Goal: Task Accomplishment & Management: Manage account settings

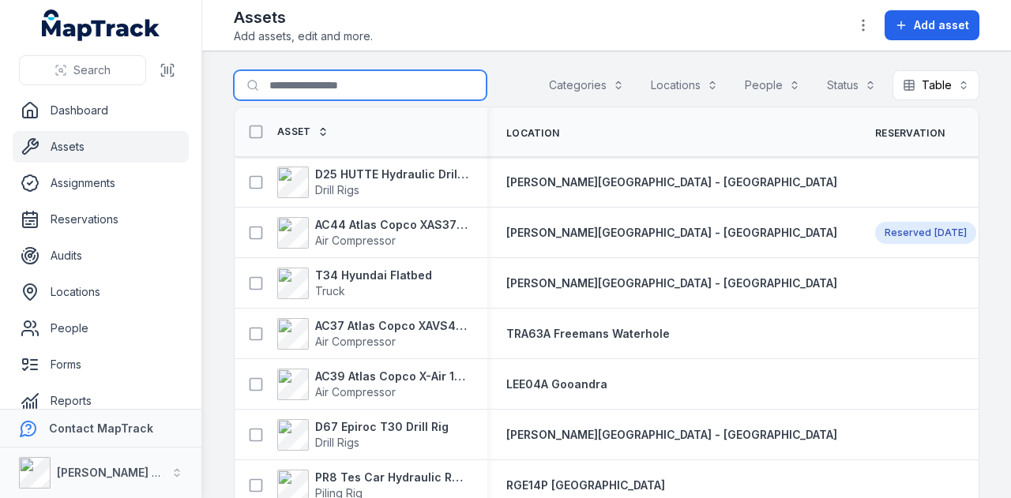
click at [368, 91] on input "Search for assets" at bounding box center [360, 85] width 253 height 30
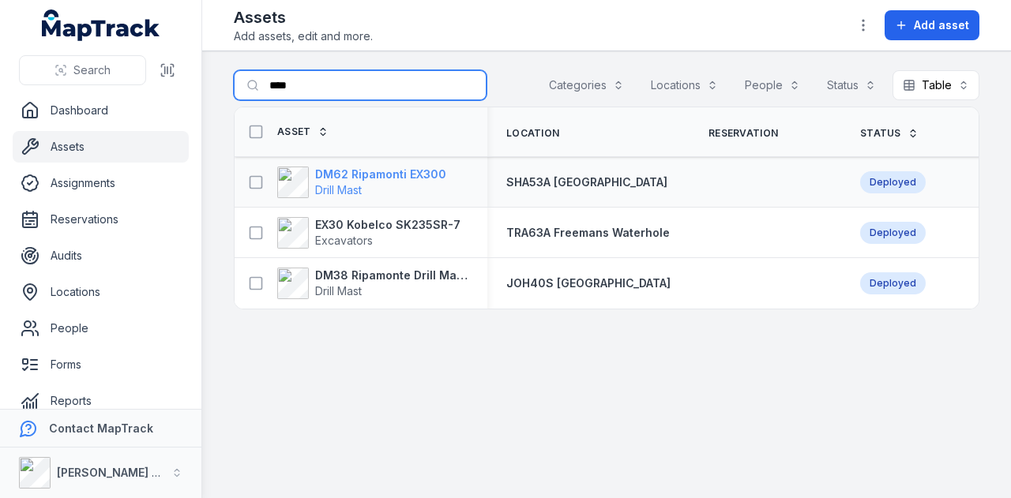
type input "****"
click at [430, 175] on strong "DM62 Ripamonti EX300" at bounding box center [380, 175] width 131 height 16
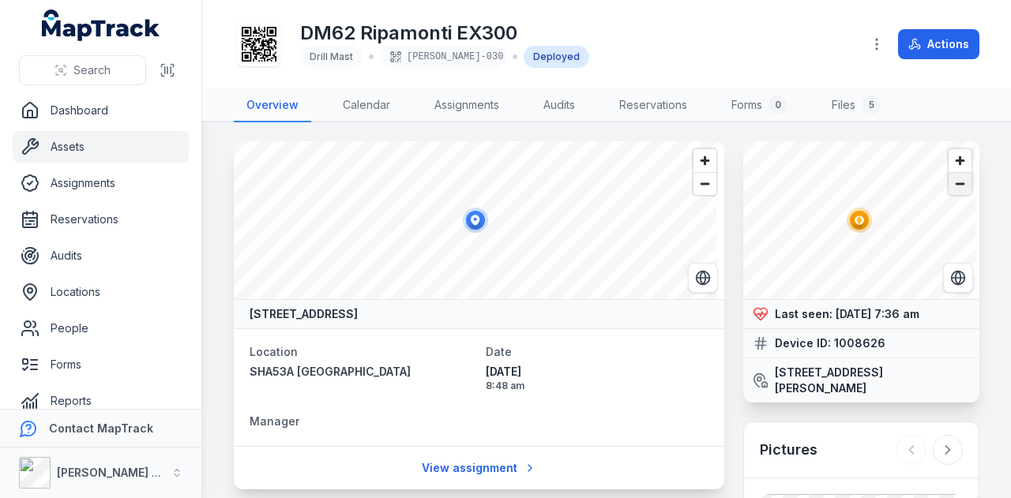
click at [957, 182] on span "Zoom out" at bounding box center [960, 184] width 23 height 22
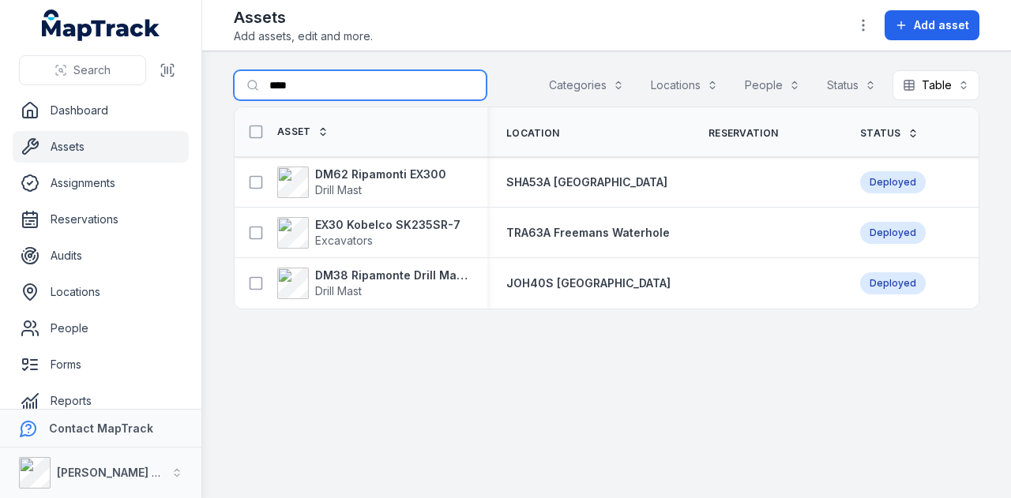
click at [376, 79] on input "****" at bounding box center [360, 85] width 253 height 30
type input "*"
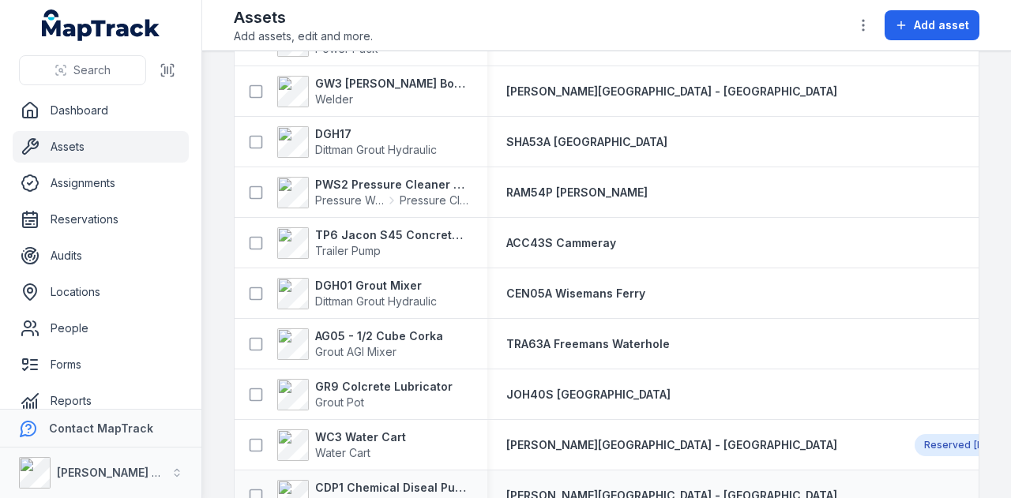
scroll to position [4581, 0]
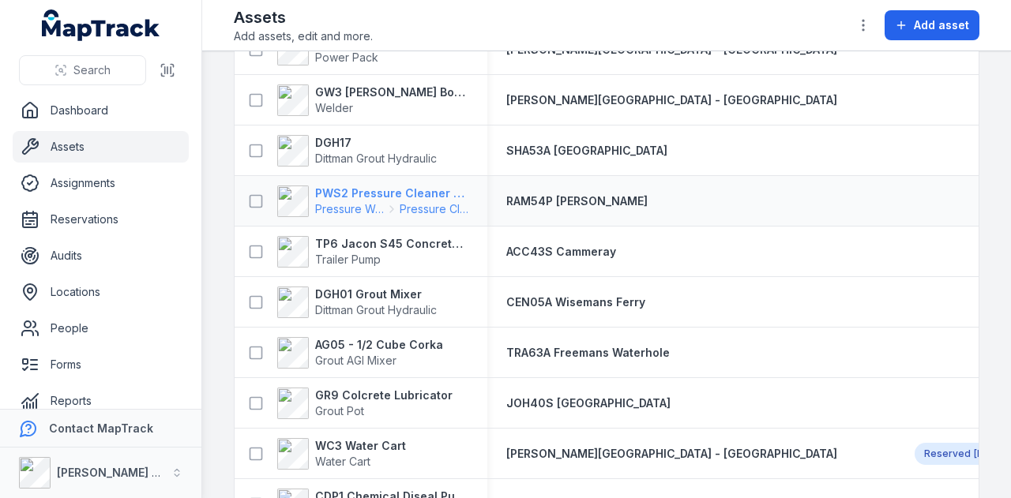
click at [415, 191] on strong "PWS2 Pressure Cleaner Skid Mounted" at bounding box center [391, 194] width 153 height 16
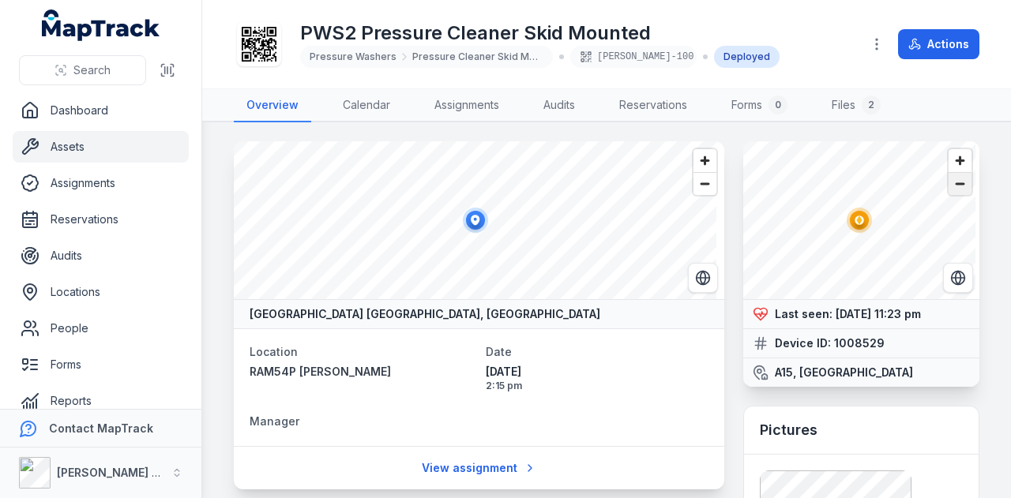
click at [954, 186] on span "Zoom out" at bounding box center [960, 184] width 23 height 22
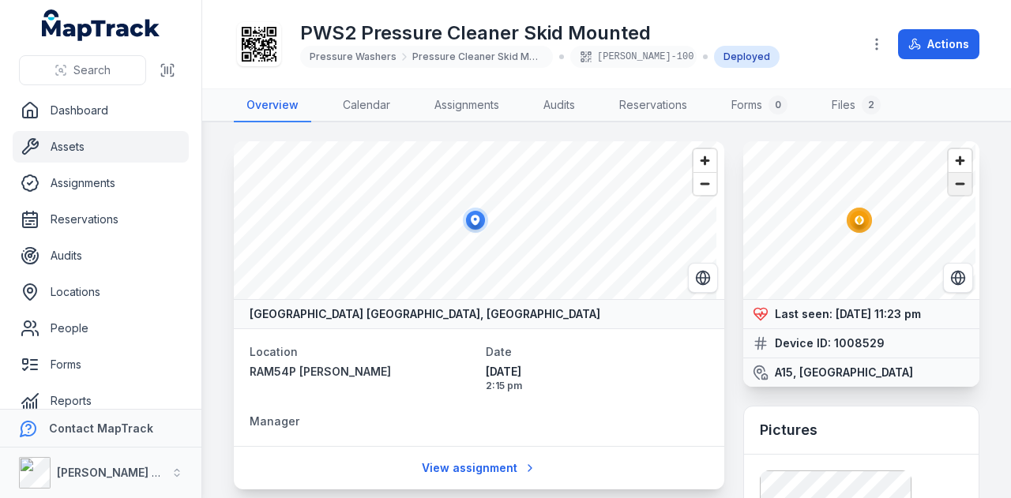
click at [954, 186] on span "Zoom out" at bounding box center [960, 184] width 23 height 22
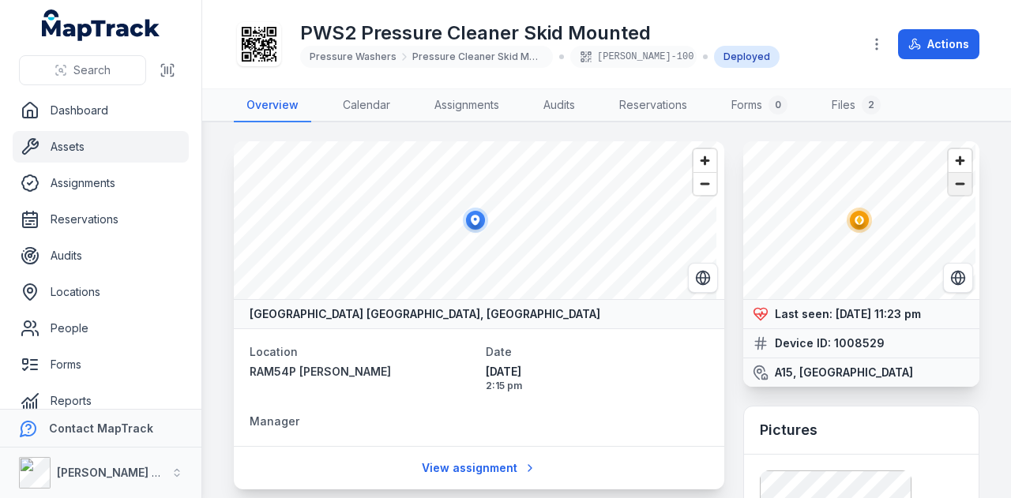
click at [954, 186] on span "Zoom out" at bounding box center [960, 184] width 23 height 22
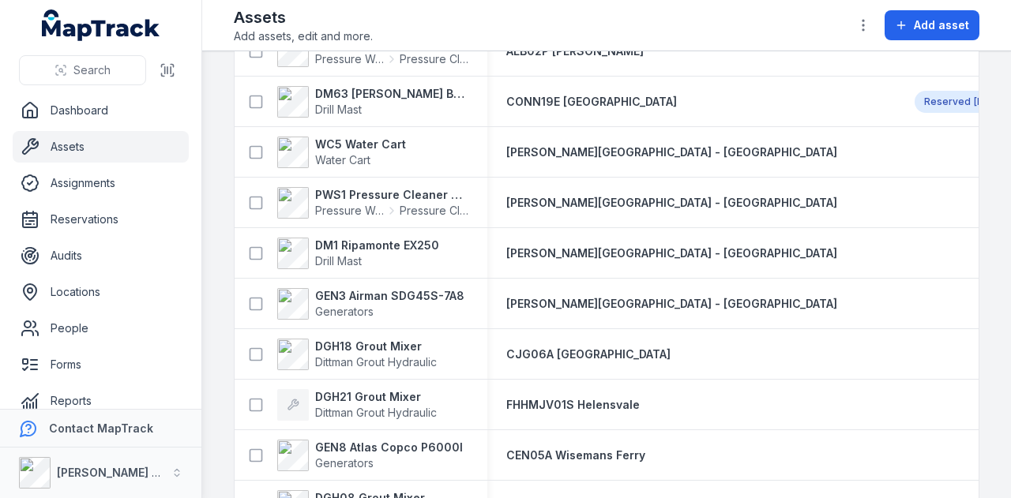
scroll to position [3817, 0]
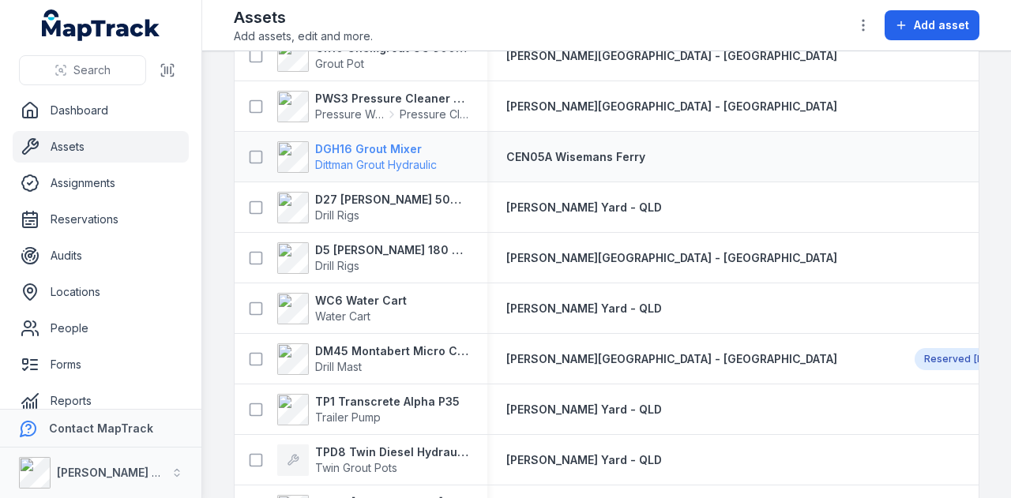
click at [385, 157] on span "Dittman Grout Hydraulic" at bounding box center [376, 165] width 122 height 16
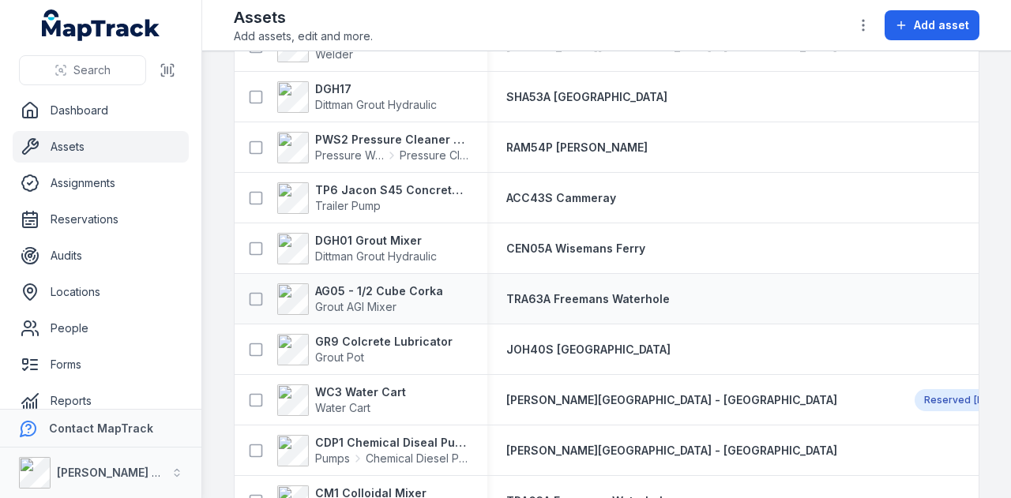
scroll to position [4605, 0]
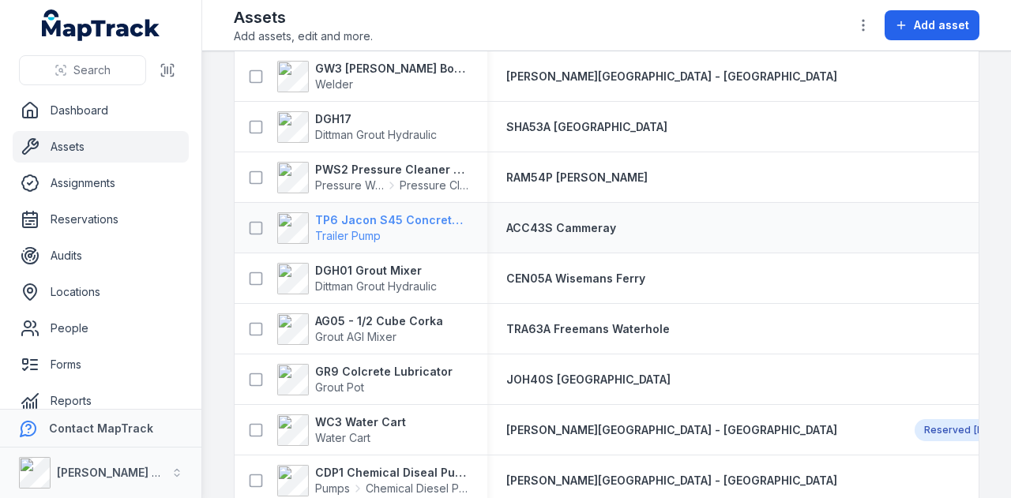
click at [409, 217] on strong "TP6 Jacon S45 Concrete Pump" at bounding box center [391, 220] width 153 height 16
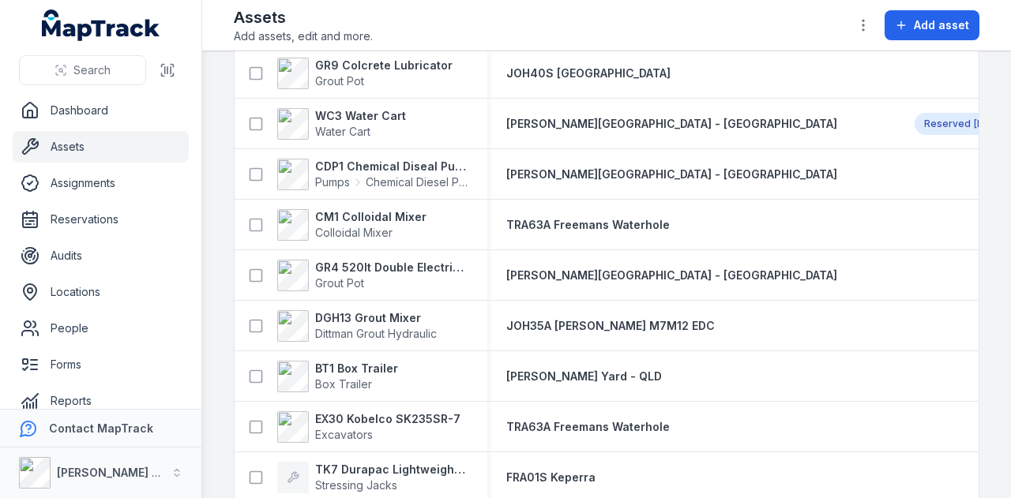
scroll to position [4753, 0]
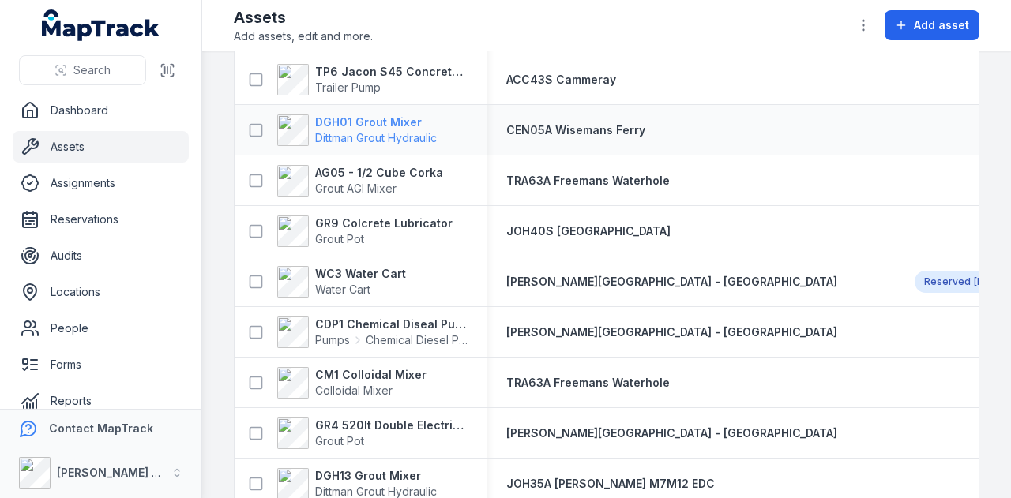
click at [360, 123] on strong "DGH01 Grout Mixer" at bounding box center [376, 123] width 122 height 16
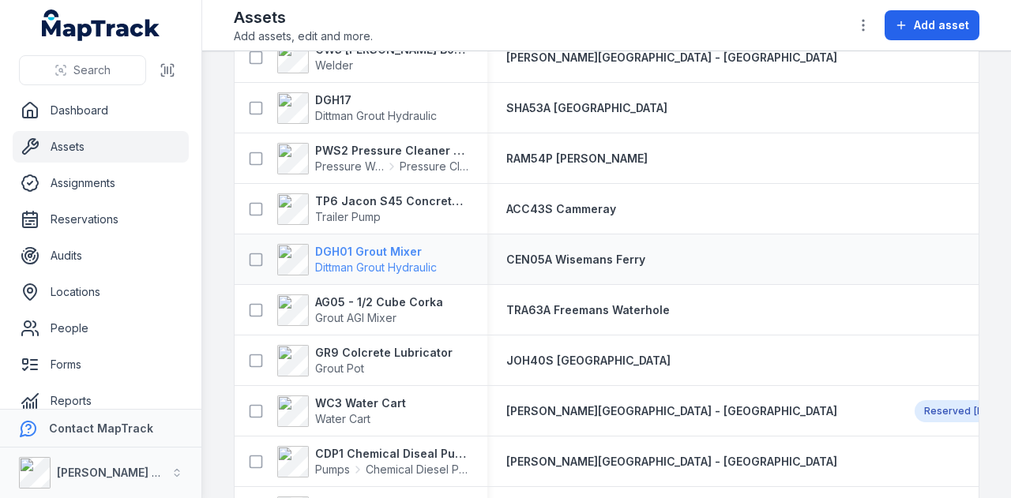
scroll to position [4776, 0]
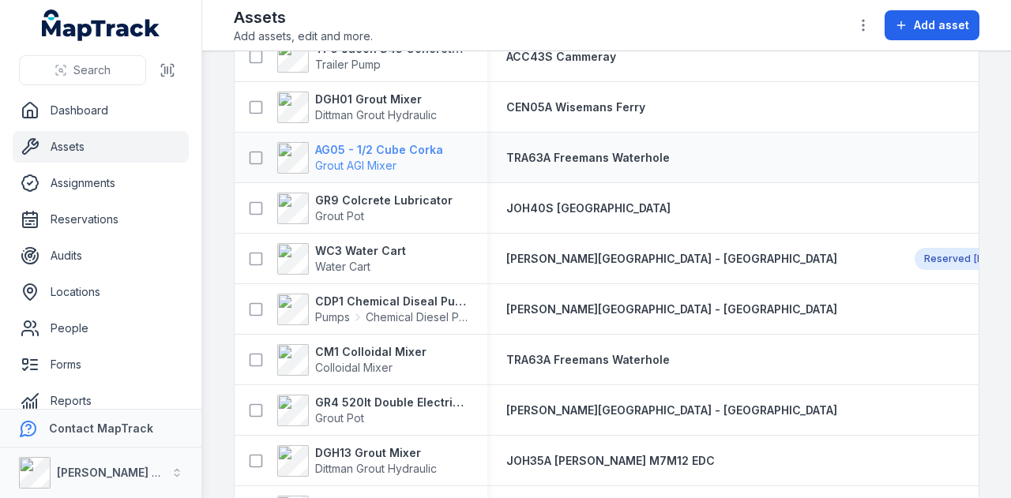
click at [406, 148] on strong "AG05 - 1/2 Cube Corka" at bounding box center [379, 150] width 128 height 16
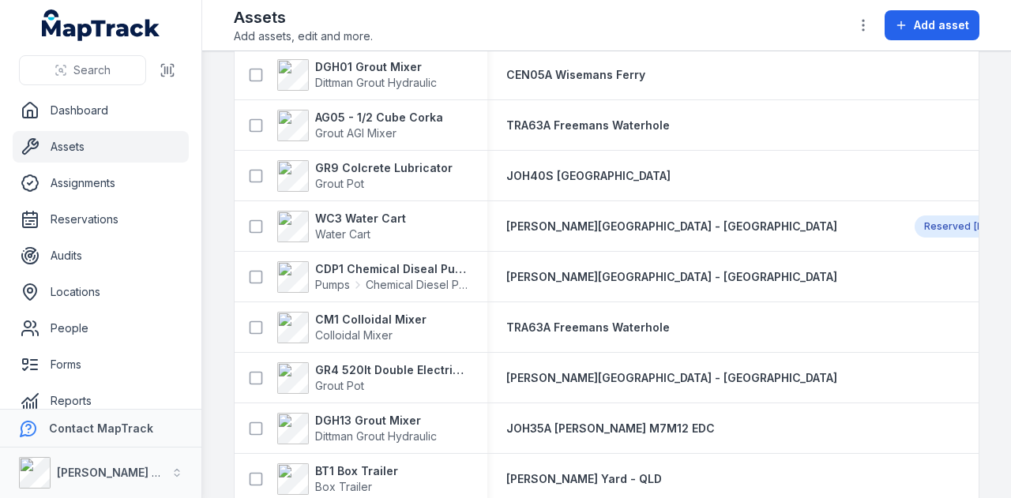
scroll to position [4730, 0]
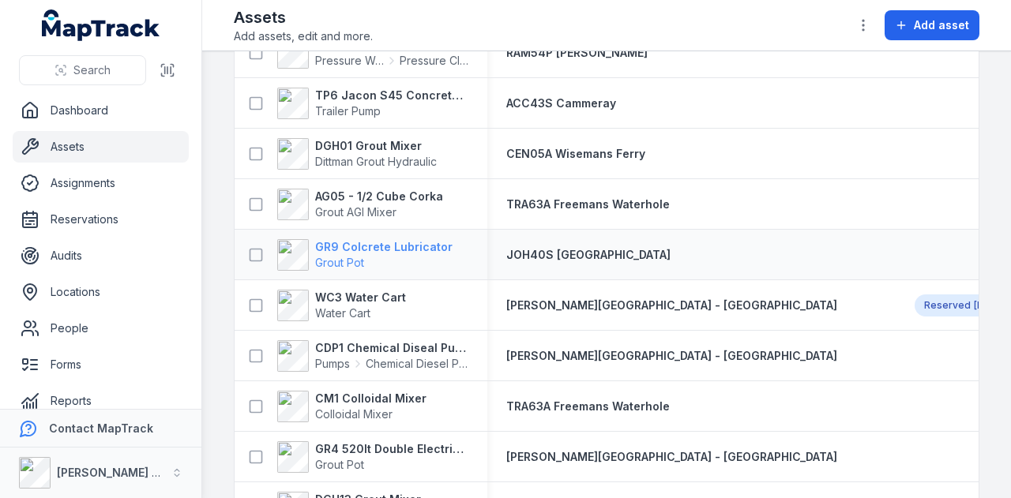
click at [392, 244] on strong "GR9 Colcrete Lubricator" at bounding box center [383, 247] width 137 height 16
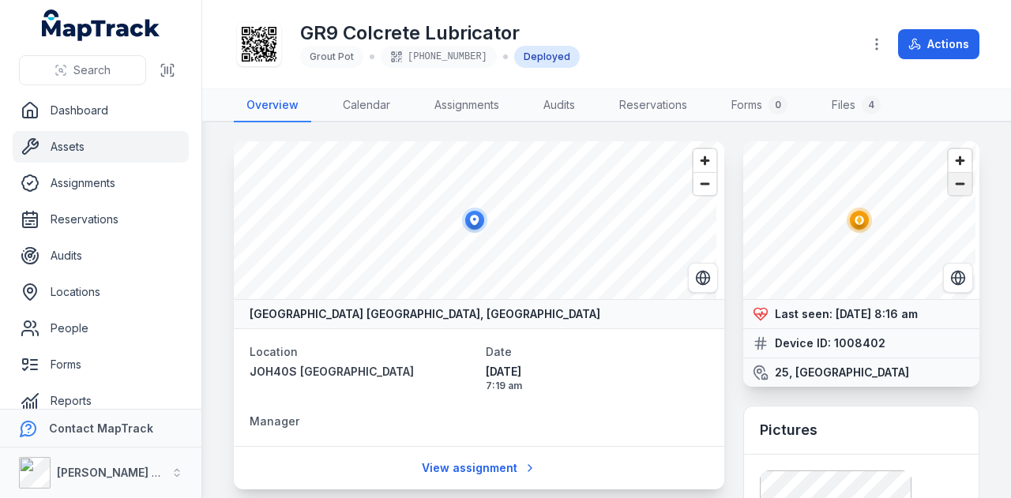
click at [950, 184] on span "Zoom out" at bounding box center [960, 184] width 23 height 22
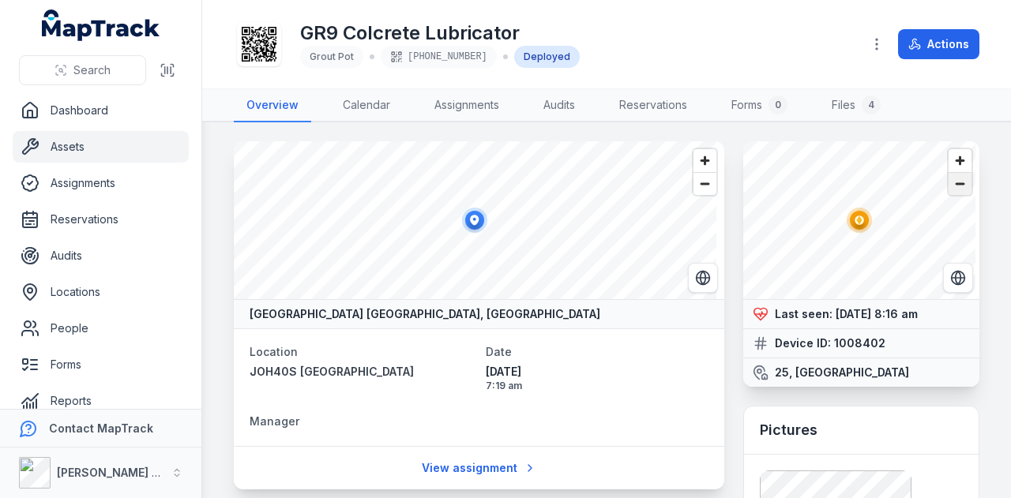
click at [950, 184] on span "Zoom out" at bounding box center [960, 184] width 23 height 22
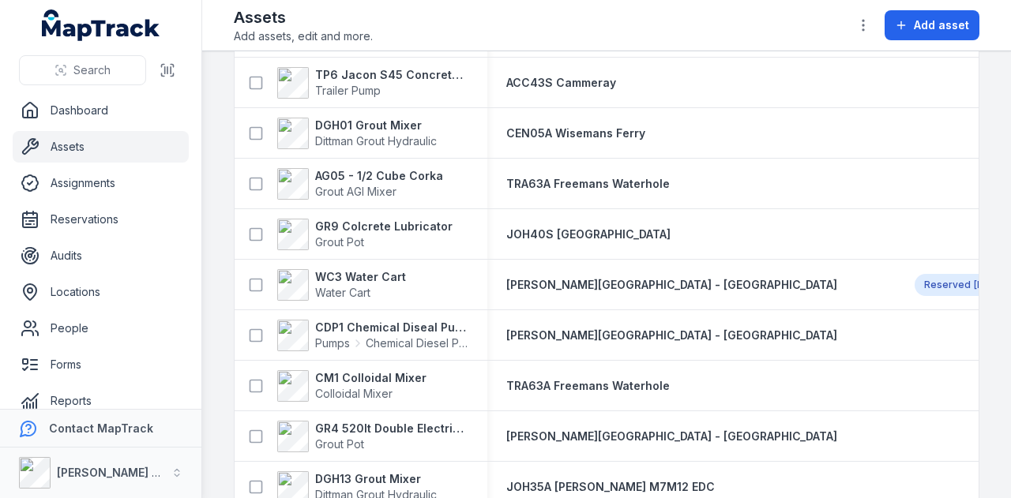
scroll to position [4829, 0]
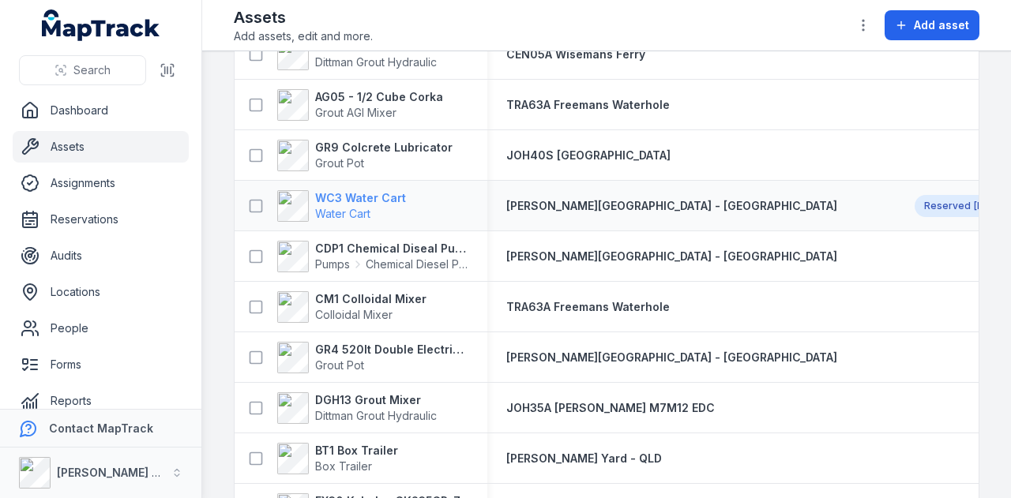
click at [358, 197] on strong "WC3 Water Cart" at bounding box center [360, 198] width 91 height 16
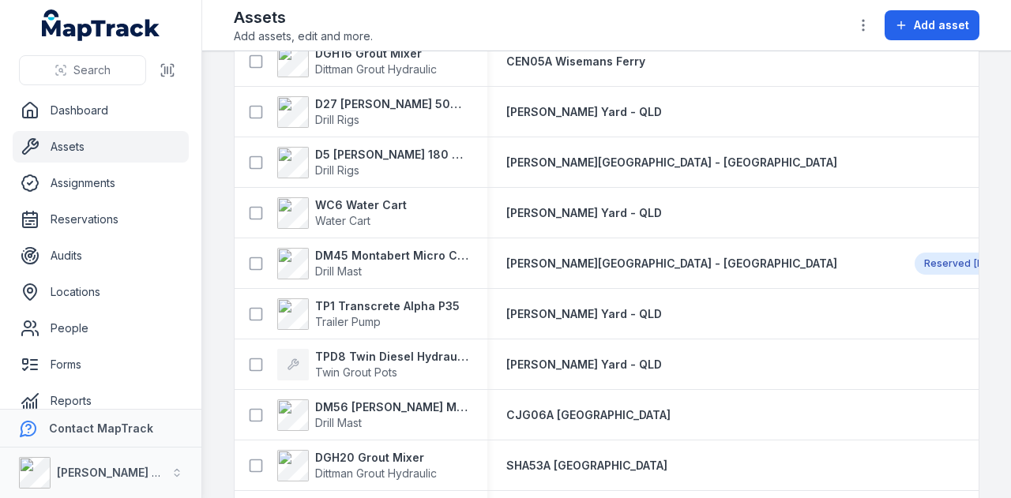
scroll to position [4824, 0]
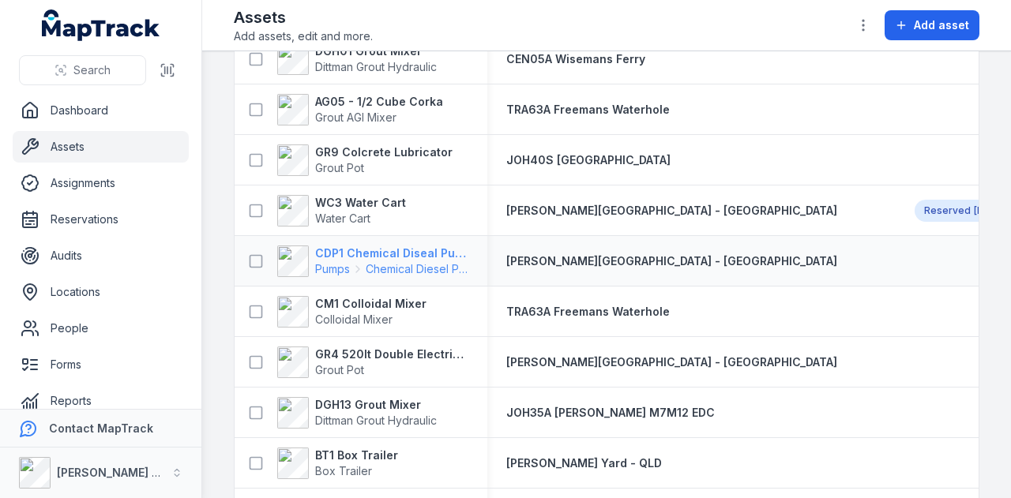
click at [400, 255] on strong "CDP1 Chemical Diseal Pump" at bounding box center [391, 254] width 153 height 16
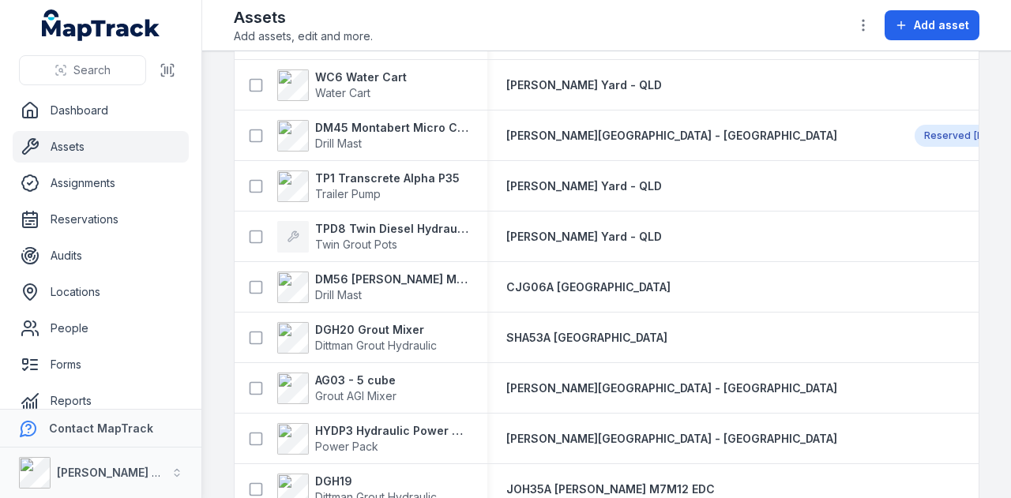
scroll to position [4823, 0]
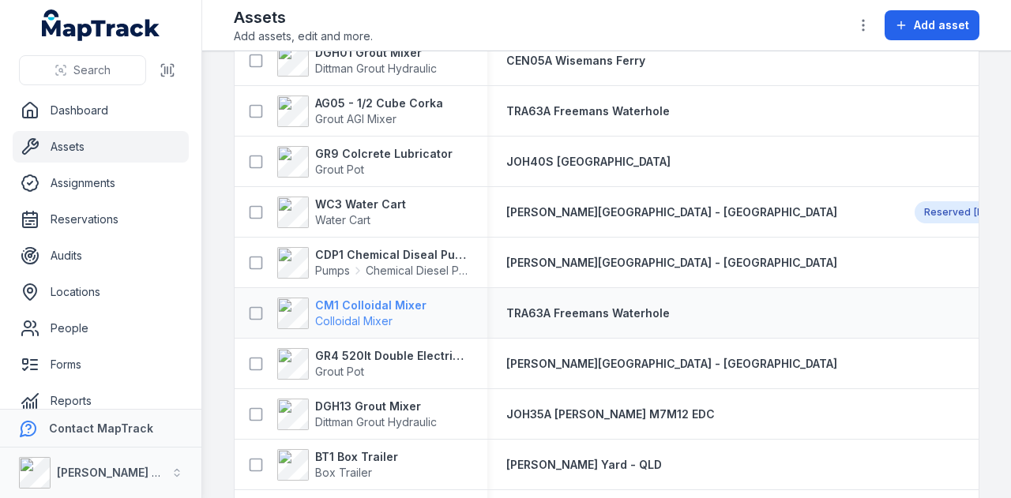
click at [374, 303] on strong "CM1 Colloidal Mixer" at bounding box center [370, 306] width 111 height 16
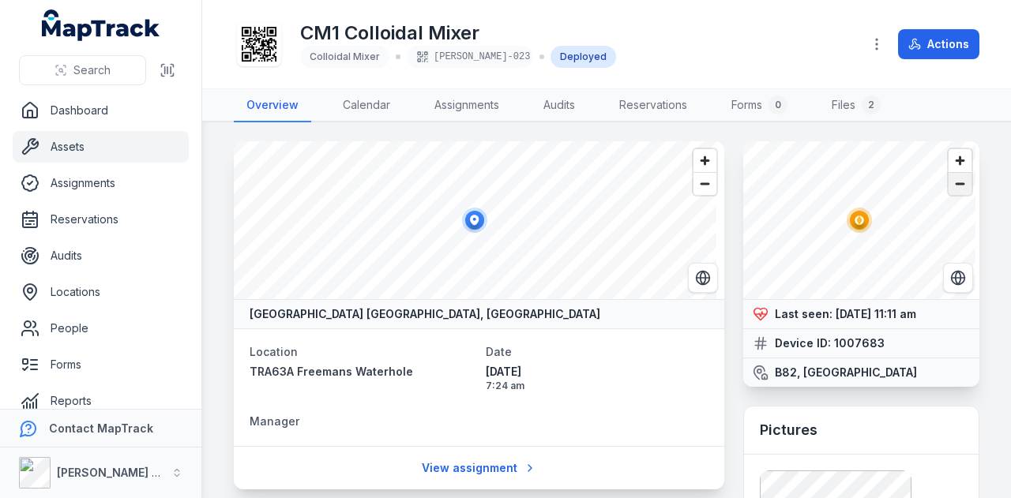
click at [956, 190] on span "Zoom out" at bounding box center [960, 184] width 23 height 22
click at [957, 190] on span "Zoom out" at bounding box center [960, 184] width 23 height 22
click at [949, 157] on span "Zoom in" at bounding box center [960, 160] width 23 height 23
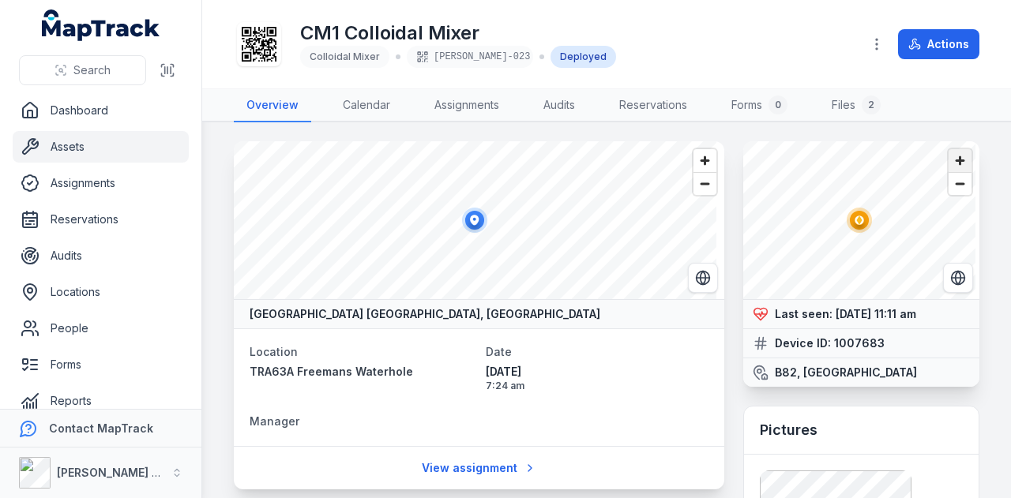
click at [949, 156] on span "Zoom in" at bounding box center [960, 160] width 23 height 23
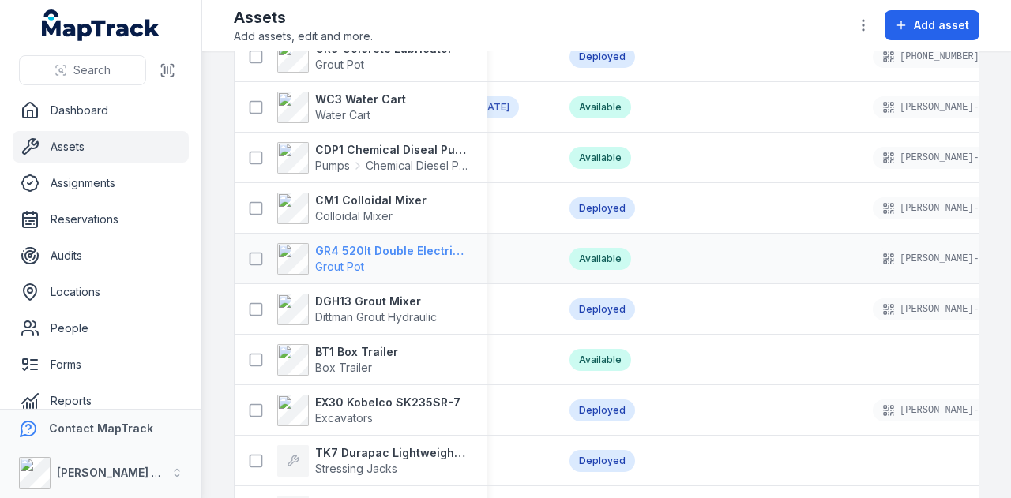
scroll to position [0, 496]
click at [408, 246] on strong "GR4 520lt Double Electric Twin Pot" at bounding box center [391, 251] width 153 height 16
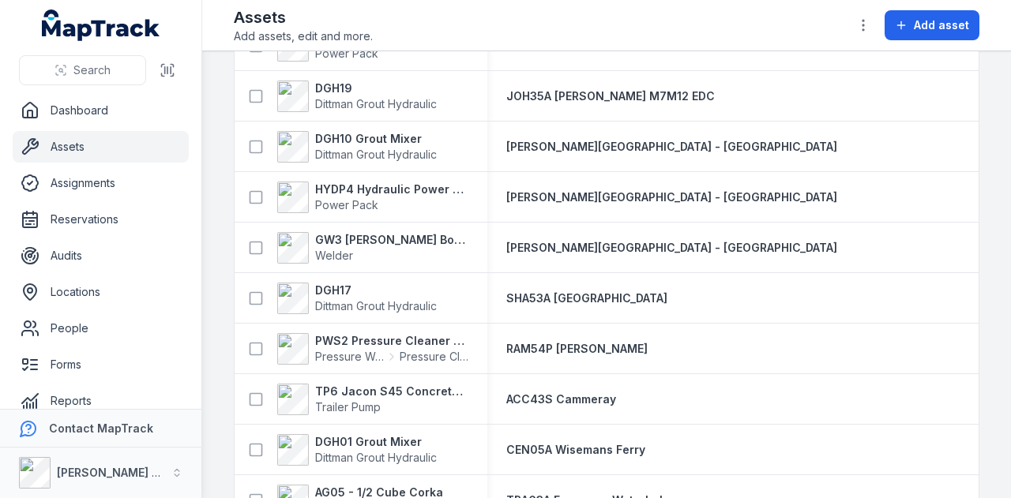
scroll to position [4824, 0]
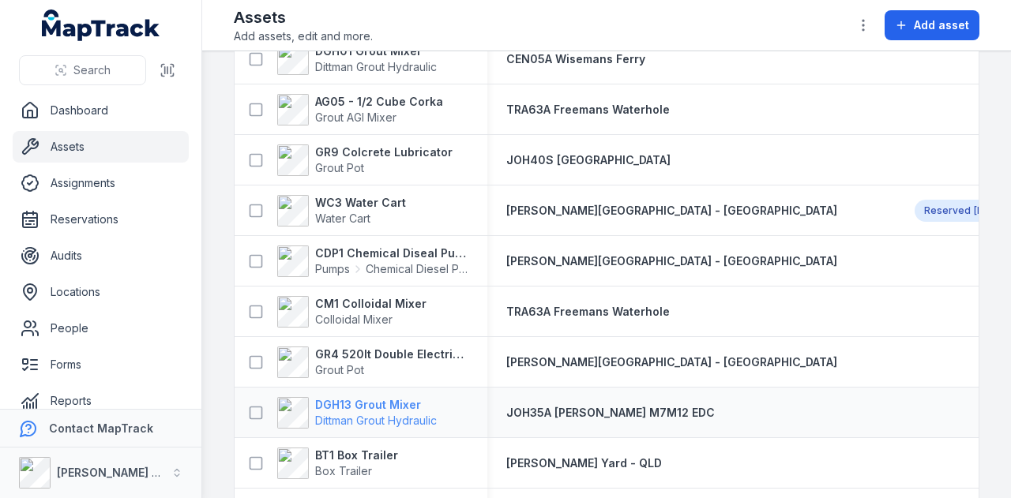
click at [370, 400] on strong "DGH13 Grout Mixer" at bounding box center [376, 405] width 122 height 16
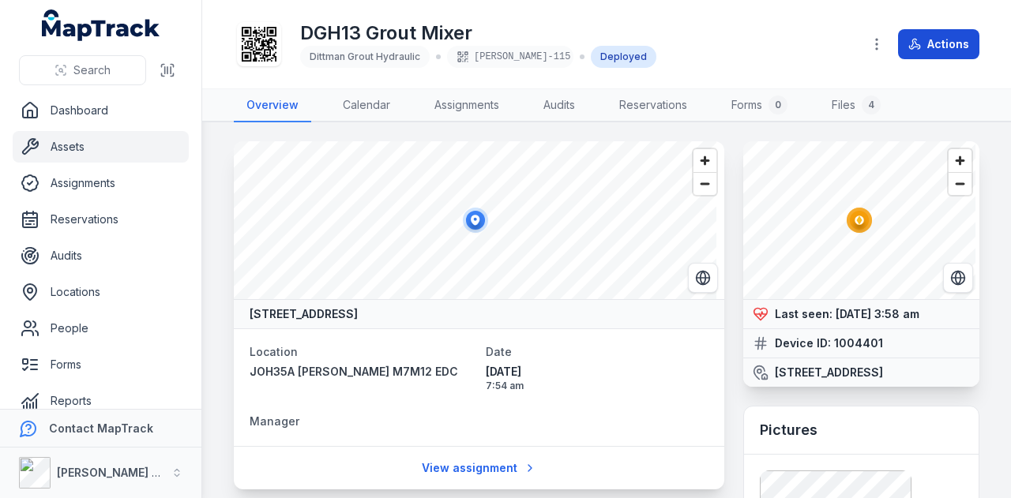
click at [934, 54] on button "Actions" at bounding box center [938, 44] width 81 height 30
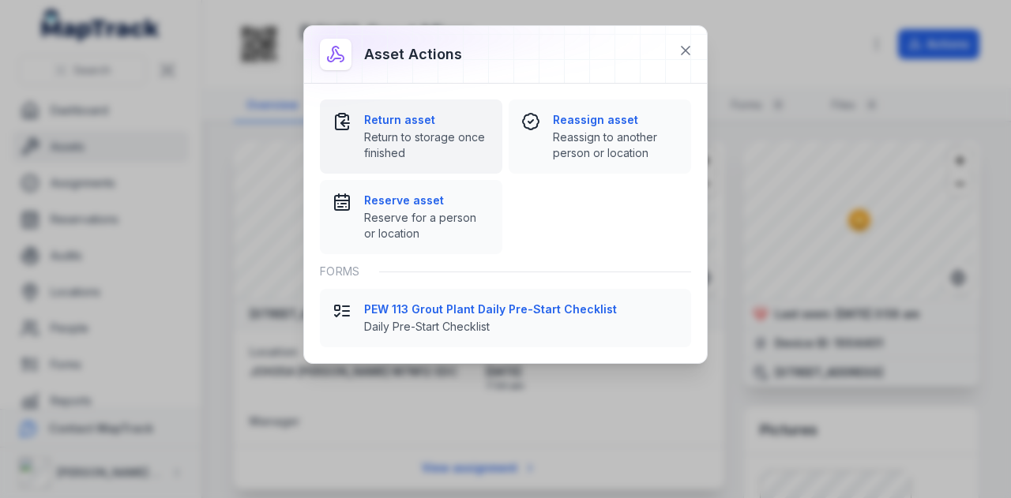
click at [425, 118] on strong "Return asset" at bounding box center [427, 120] width 126 height 16
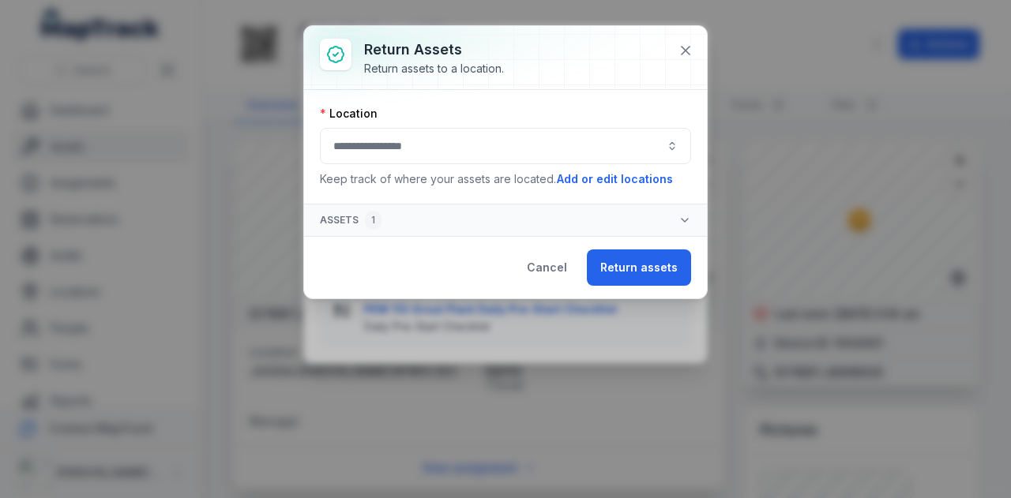
click at [489, 145] on button "button" at bounding box center [505, 146] width 371 height 36
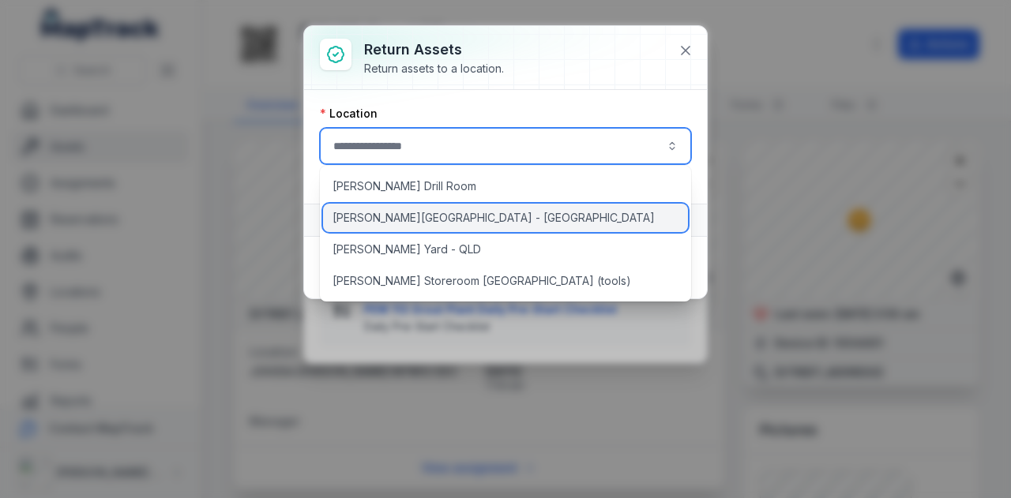
click at [462, 218] on div "[PERSON_NAME][GEOGRAPHIC_DATA] - [GEOGRAPHIC_DATA]" at bounding box center [506, 218] width 366 height 28
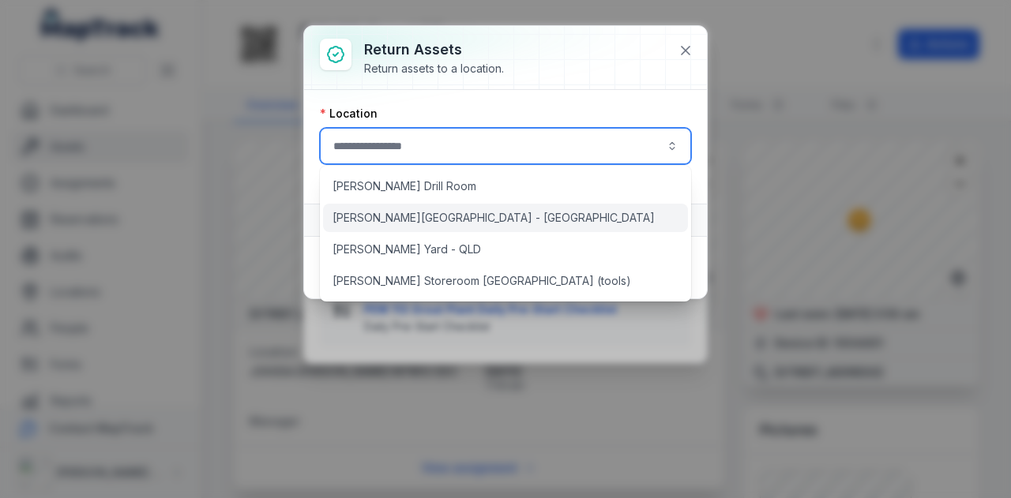
type input "**********"
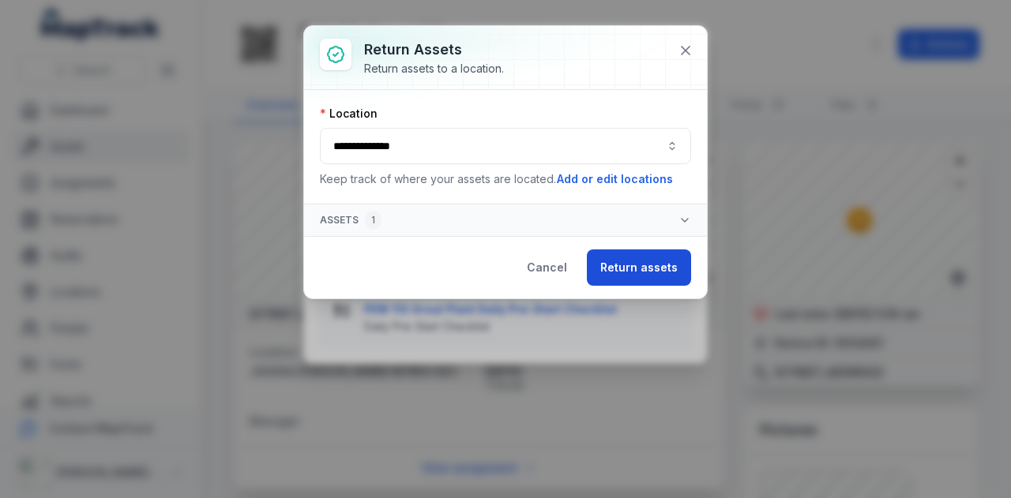
click at [667, 269] on button "Return assets" at bounding box center [639, 268] width 104 height 36
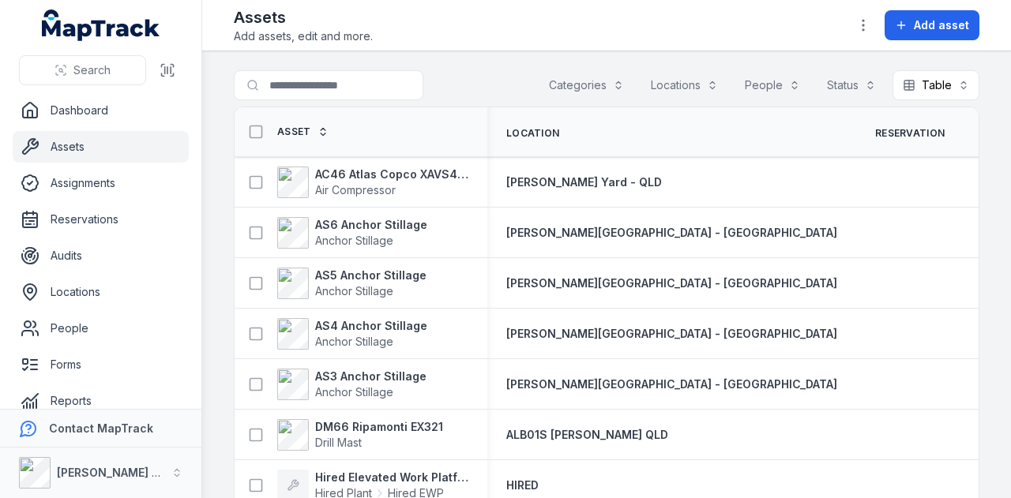
click at [340, 97] on input "Search for assets" at bounding box center [329, 85] width 190 height 30
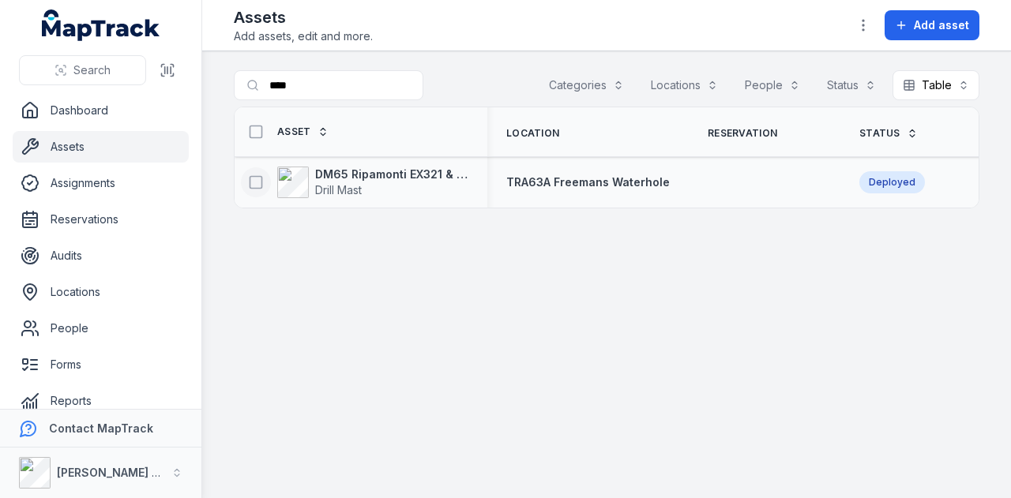
type input "****"
click at [261, 181] on rect at bounding box center [256, 182] width 12 height 12
click at [616, 451] on button "button" at bounding box center [605, 460] width 52 height 30
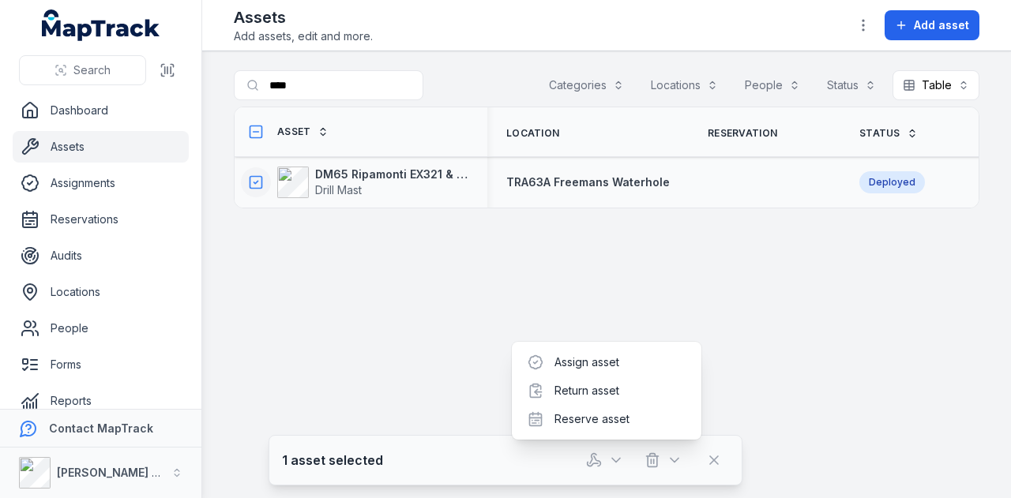
click at [718, 299] on main "Search for assets **** Categories Locations People Status Table ***** Asset Loc…" at bounding box center [606, 274] width 809 height 447
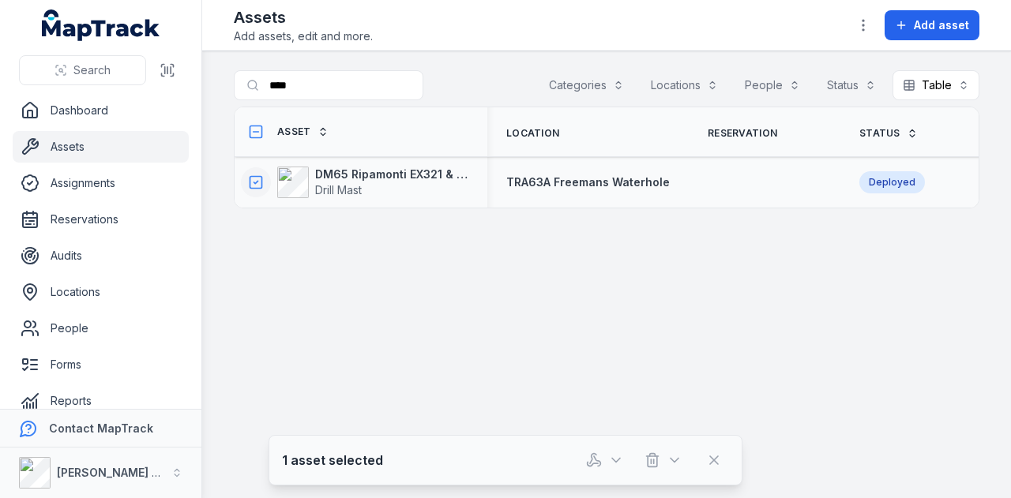
click at [260, 178] on icon at bounding box center [256, 183] width 16 height 16
